Goal: Task Accomplishment & Management: Complete application form

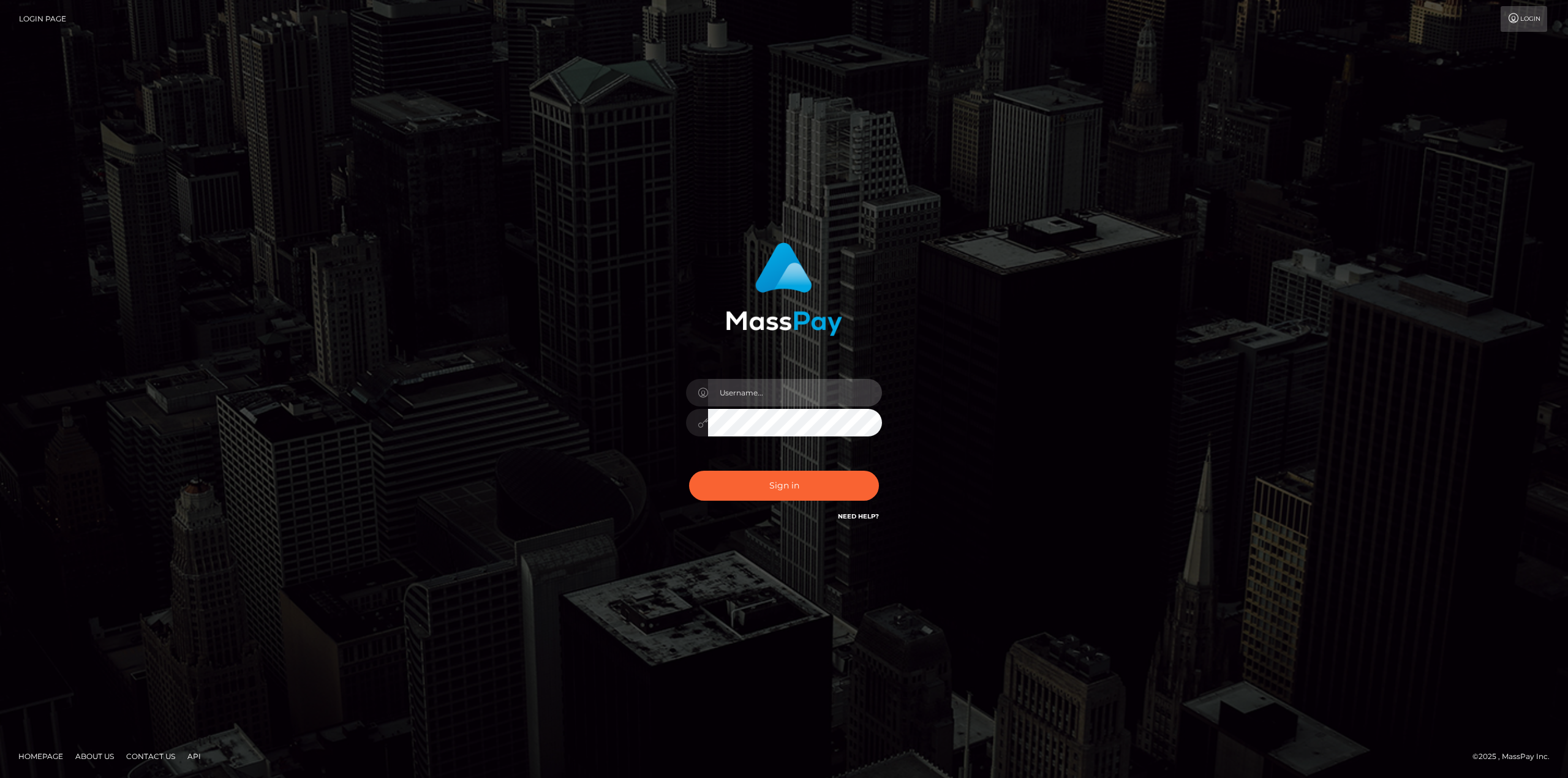
click at [742, 390] on input "text" at bounding box center [795, 393] width 174 height 28
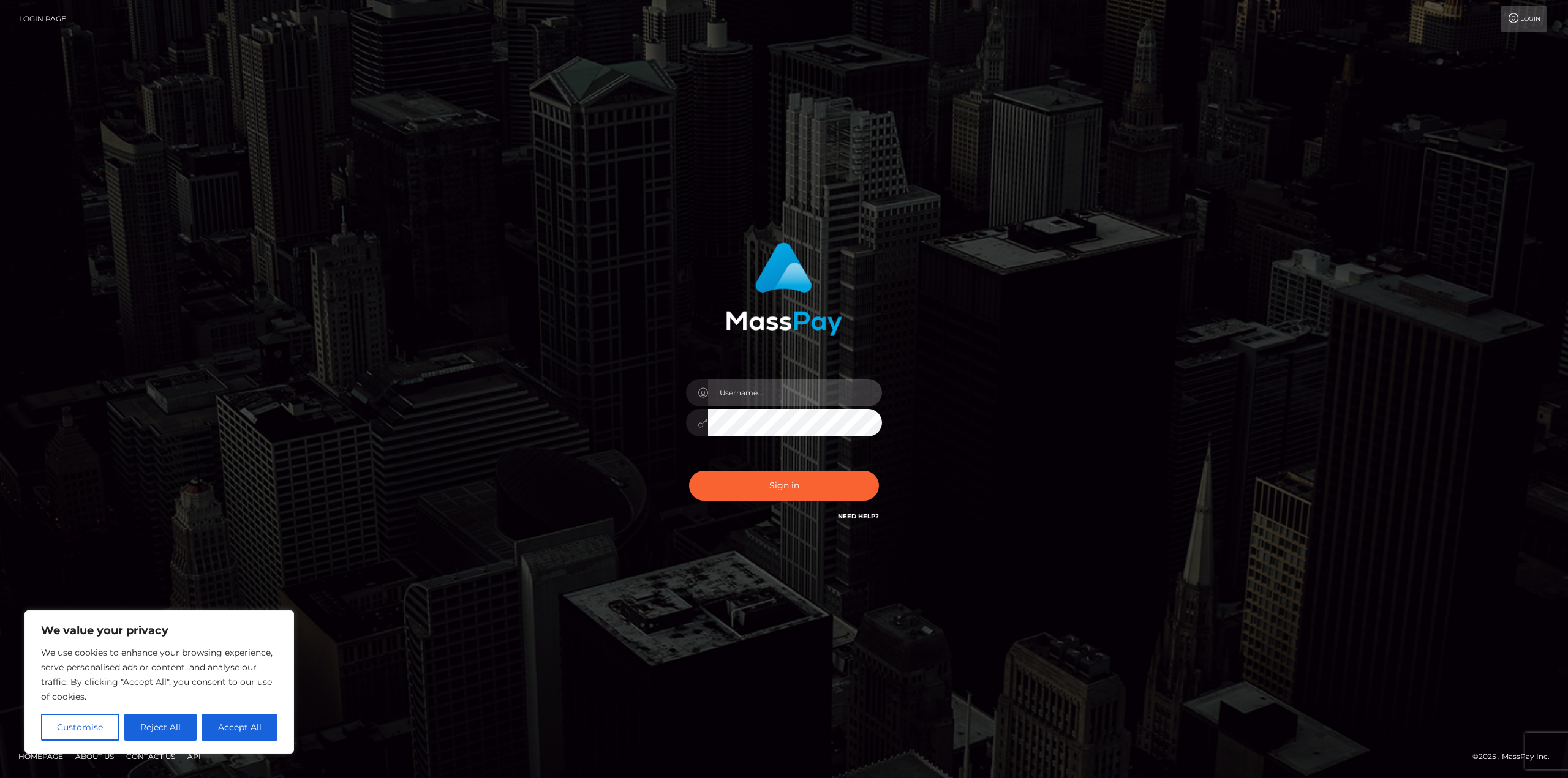
type input "ivana.hyde.official@gmail.com"
click at [821, 483] on button "Sign in" at bounding box center [784, 486] width 190 height 30
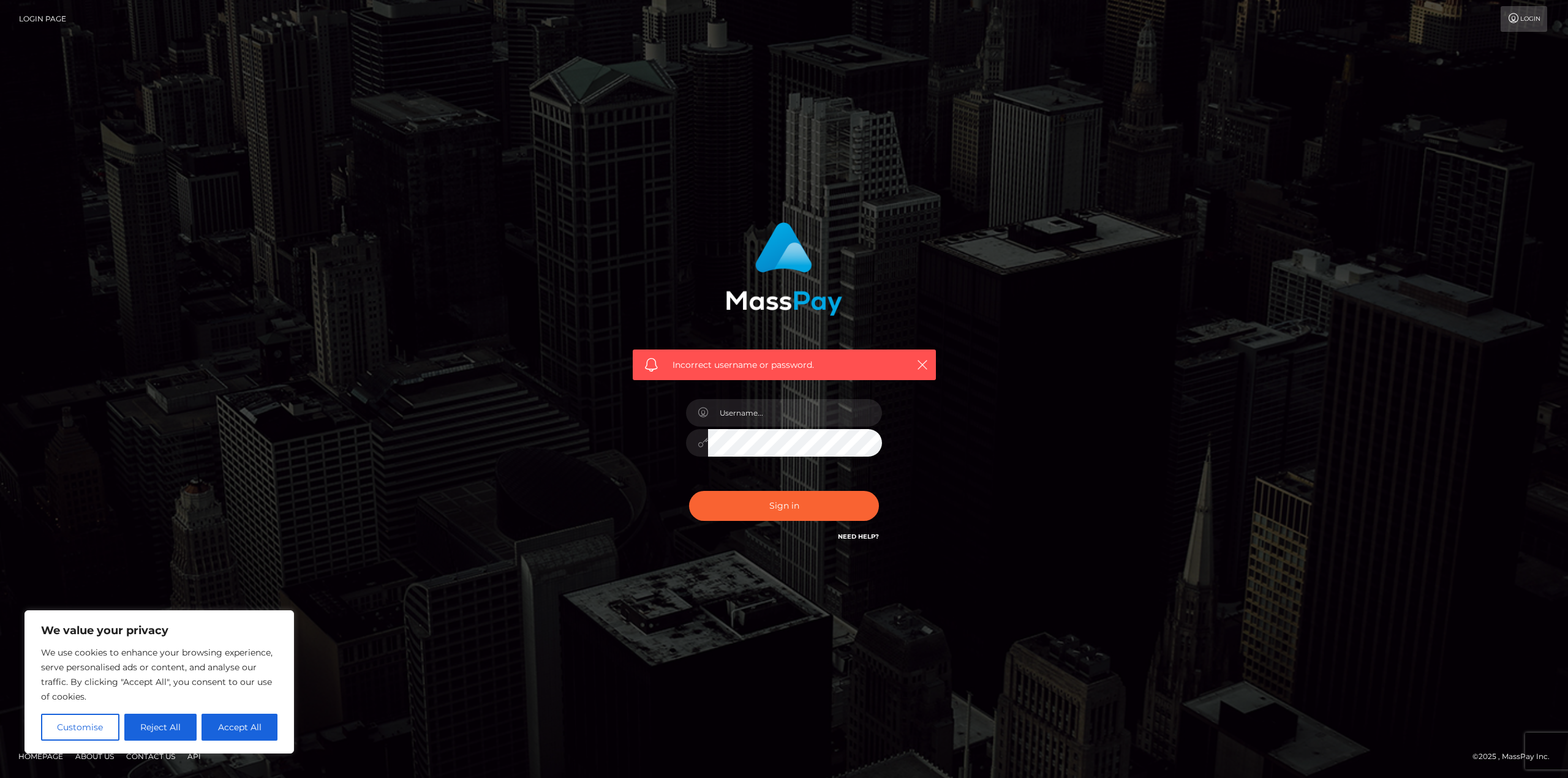
click at [858, 544] on div "Need Help?" at bounding box center [858, 539] width 41 height 15
click at [861, 541] on div "Need Help?" at bounding box center [858, 539] width 41 height 15
click at [862, 539] on link "Need Help?" at bounding box center [858, 537] width 41 height 8
click at [778, 586] on div "Incorrect username or password." at bounding box center [784, 389] width 1568 height 536
click at [254, 731] on button "Accept All" at bounding box center [239, 727] width 76 height 27
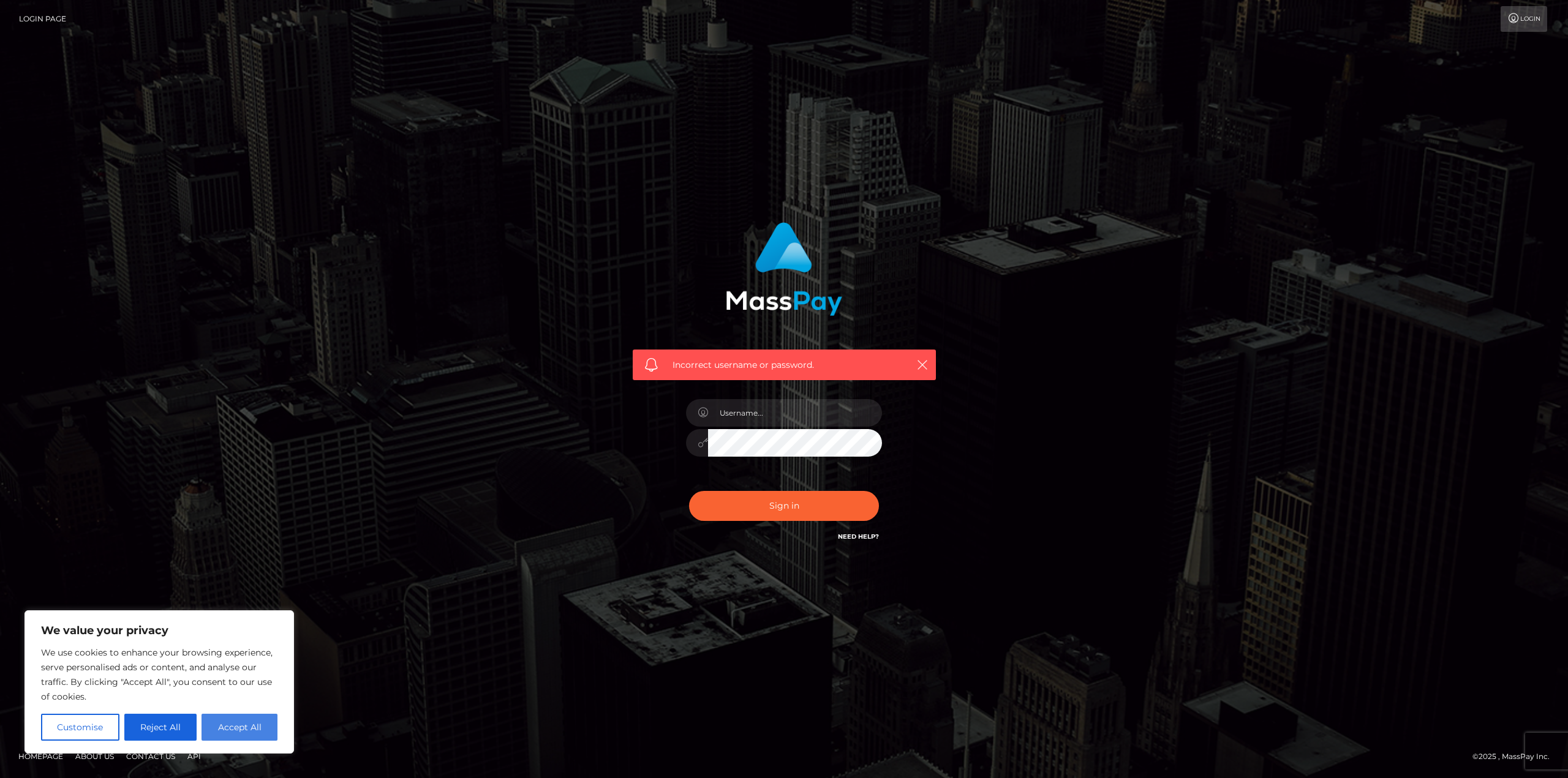
checkbox input "true"
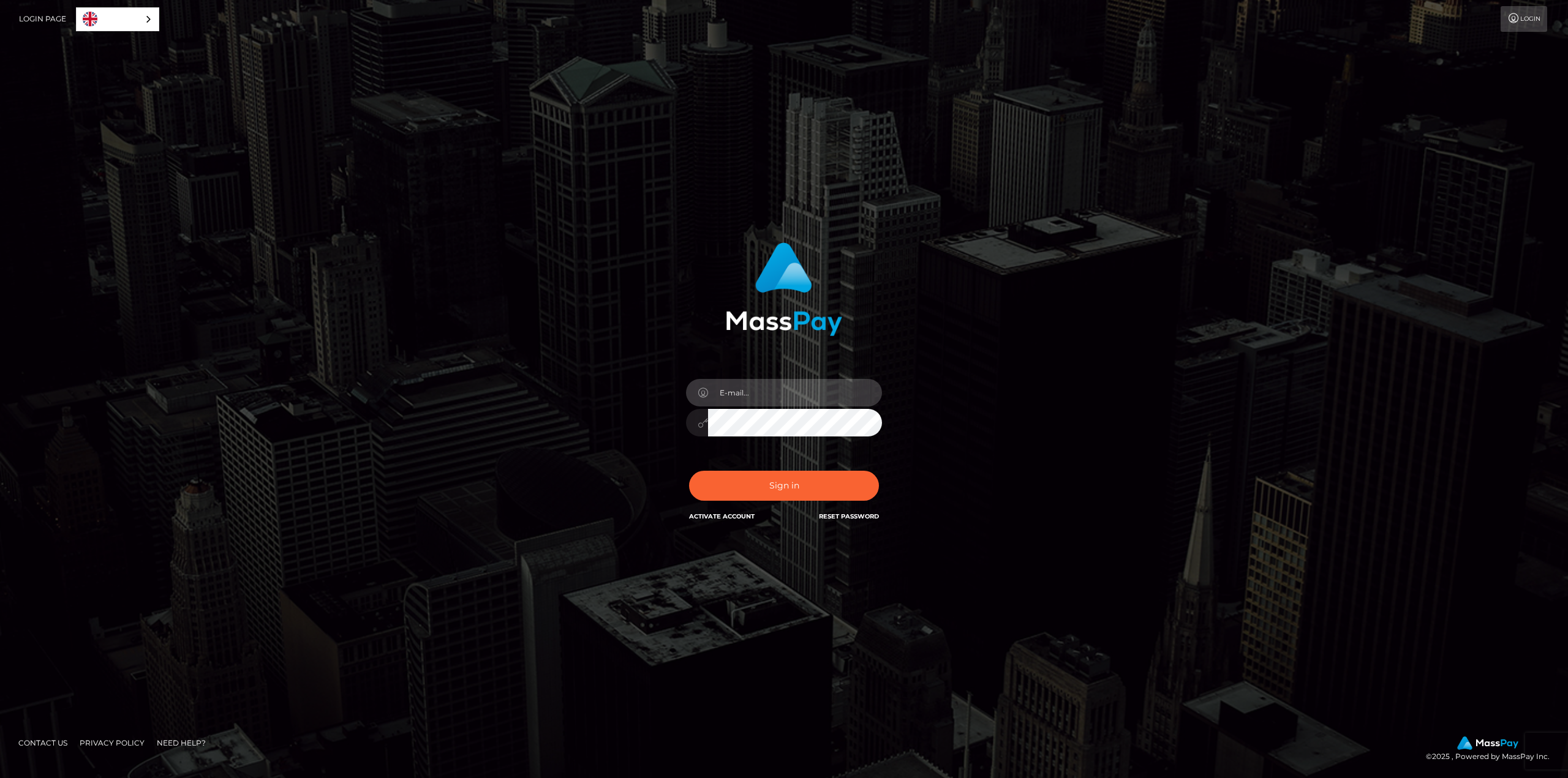
click at [761, 399] on input "email" at bounding box center [795, 393] width 174 height 28
type input "ivana.hyde.official@gmail.com"
click at [661, 416] on div "In order to protect your account, we're utilizing the help of a captcha service…" at bounding box center [785, 383] width 322 height 299
click at [773, 498] on button "Sign in" at bounding box center [784, 486] width 190 height 30
